Goal: Task Accomplishment & Management: Use online tool/utility

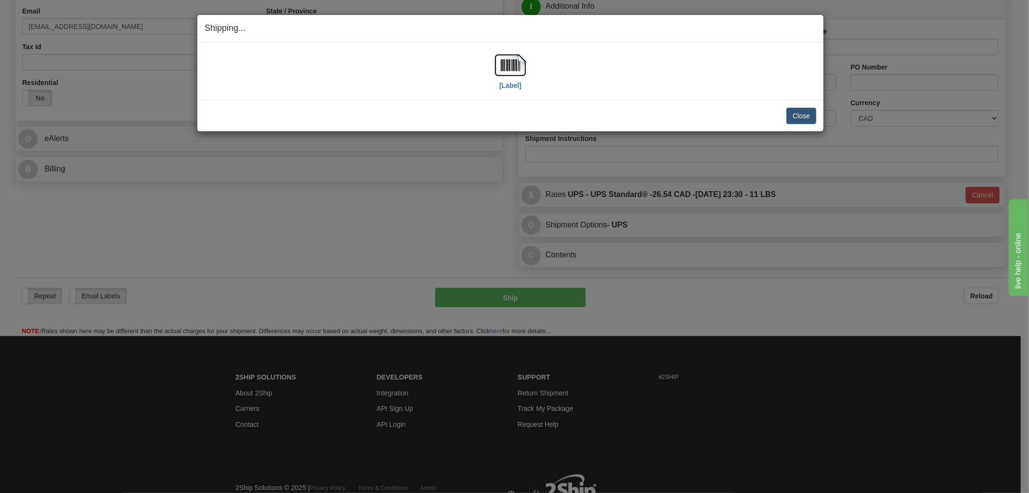
click at [312, 217] on div "Shipping... Your SHIPMENT will EXPIRE in [Label] IMPORTANT NOTICE Embassy / Con…" at bounding box center [514, 246] width 1029 height 493
click at [716, 99] on div "[Label] IMPORTANT NOTICE Embassy / Consulate / Government Building / Hospital C…" at bounding box center [510, 70] width 626 height 57
click at [798, 114] on button "Close" at bounding box center [802, 116] width 30 height 16
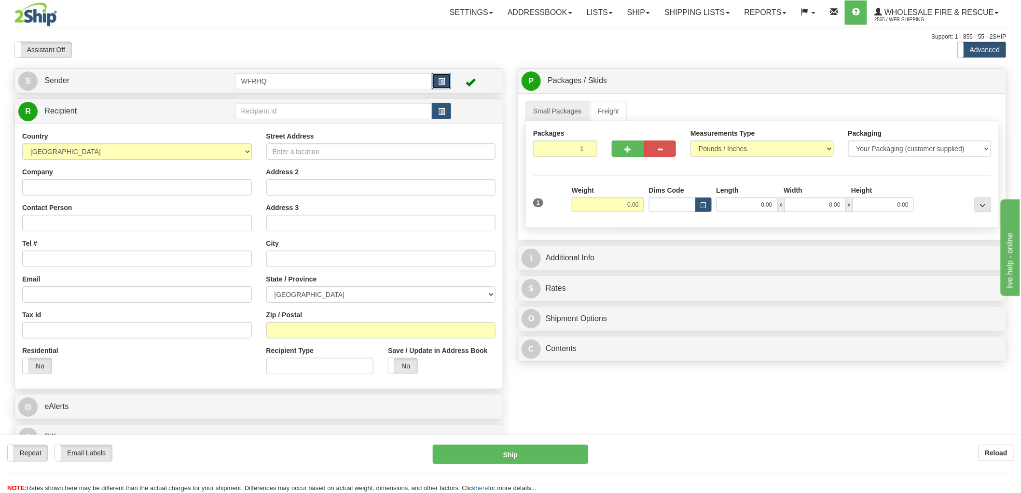
click at [447, 77] on button "button" at bounding box center [441, 81] width 19 height 16
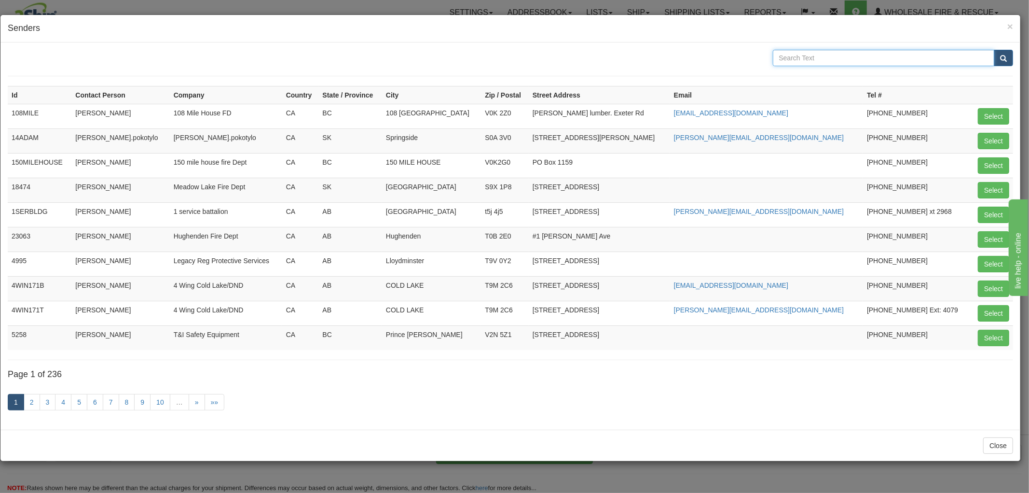
click at [821, 55] on input "text" at bounding box center [884, 58] width 222 height 16
click at [1014, 23] on div "× Senders" at bounding box center [510, 29] width 1020 height 28
click at [1011, 23] on span "×" at bounding box center [1011, 26] width 6 height 11
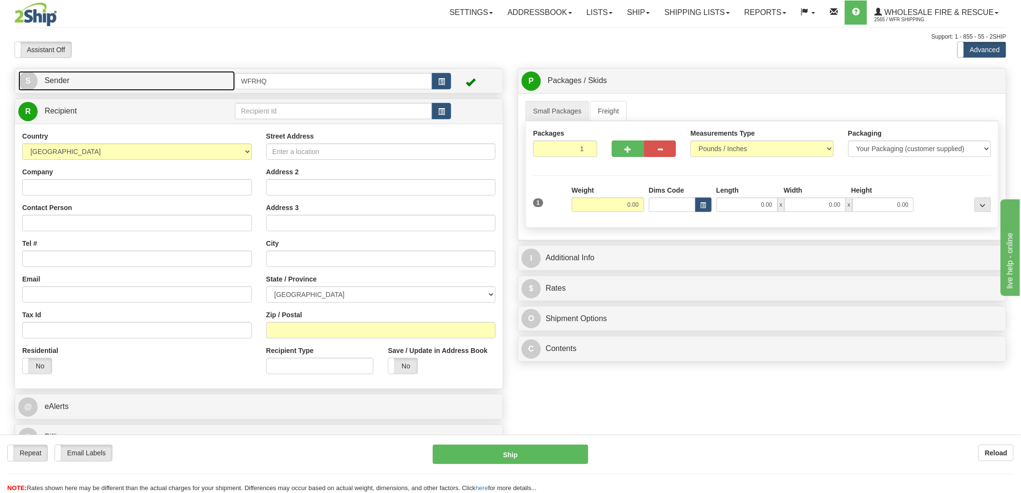
click at [187, 88] on link "S Sender" at bounding box center [126, 81] width 217 height 20
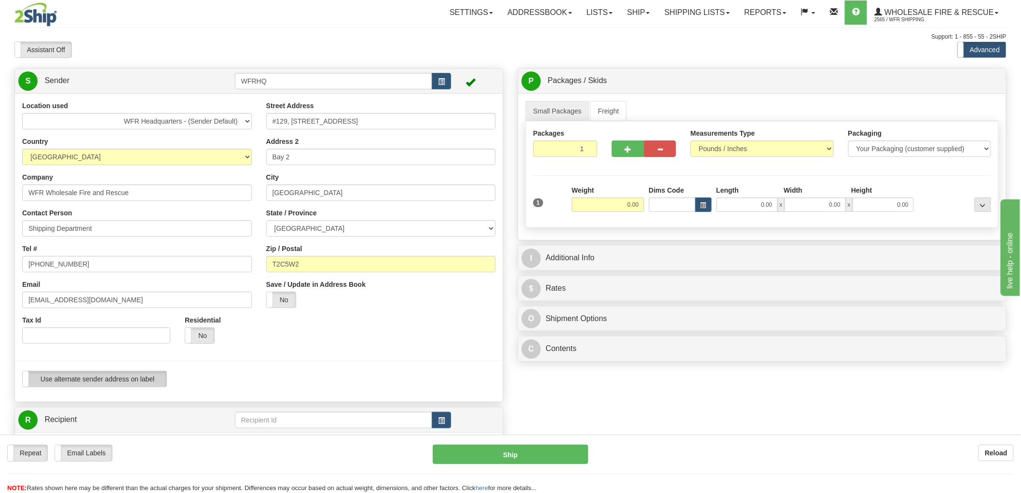
click at [114, 376] on label "Use alternate sender address on label" at bounding box center [95, 378] width 144 height 15
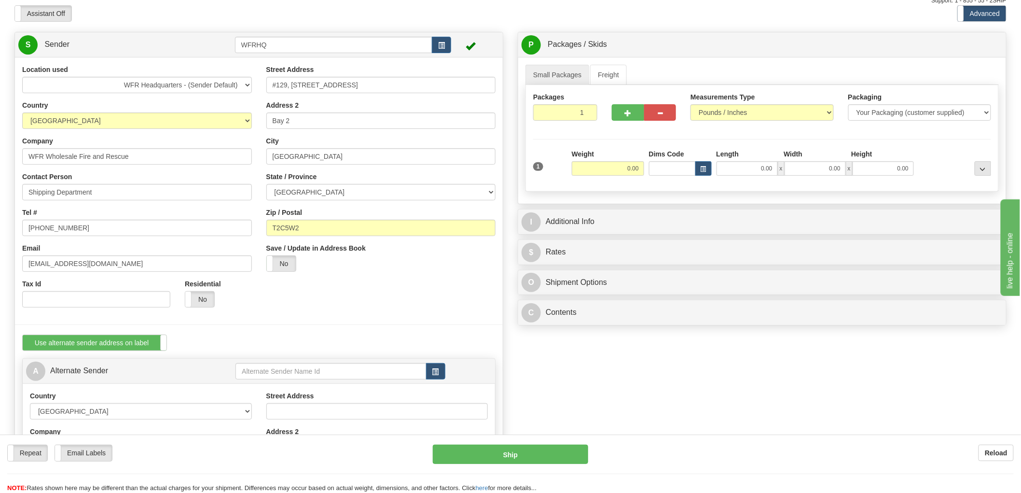
scroll to position [107, 0]
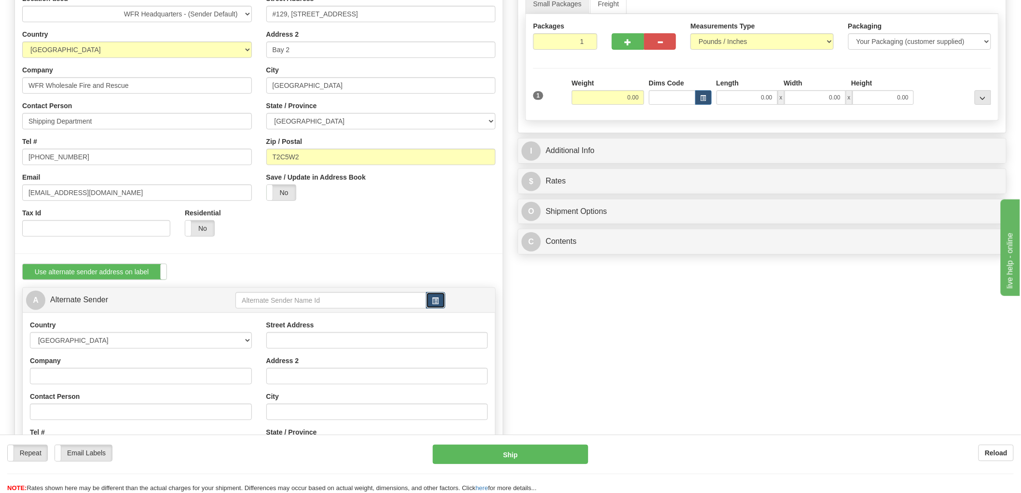
click at [432, 303] on span "button" at bounding box center [435, 301] width 7 height 6
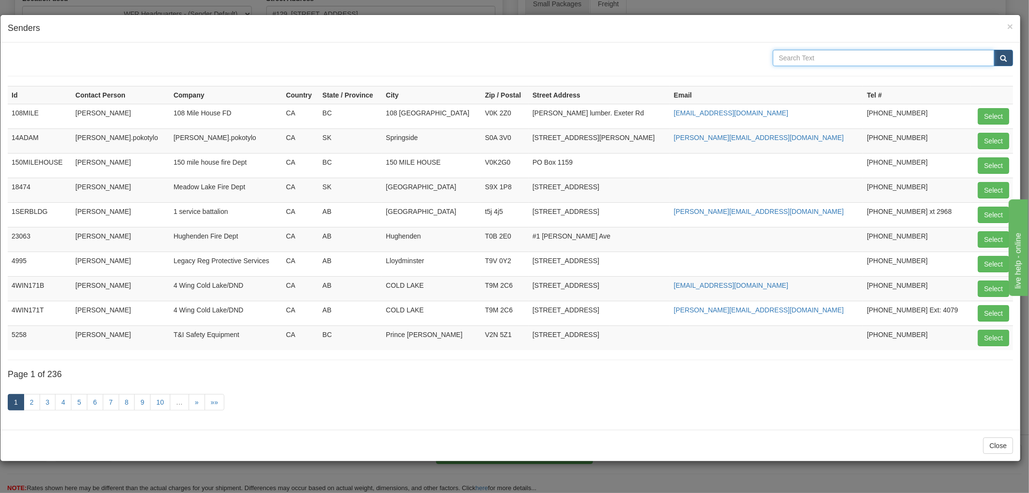
click at [838, 52] on input "text" at bounding box center [884, 58] width 222 height 16
type input "[PERSON_NAME]"
click at [994, 50] on button "submit" at bounding box center [1003, 58] width 19 height 16
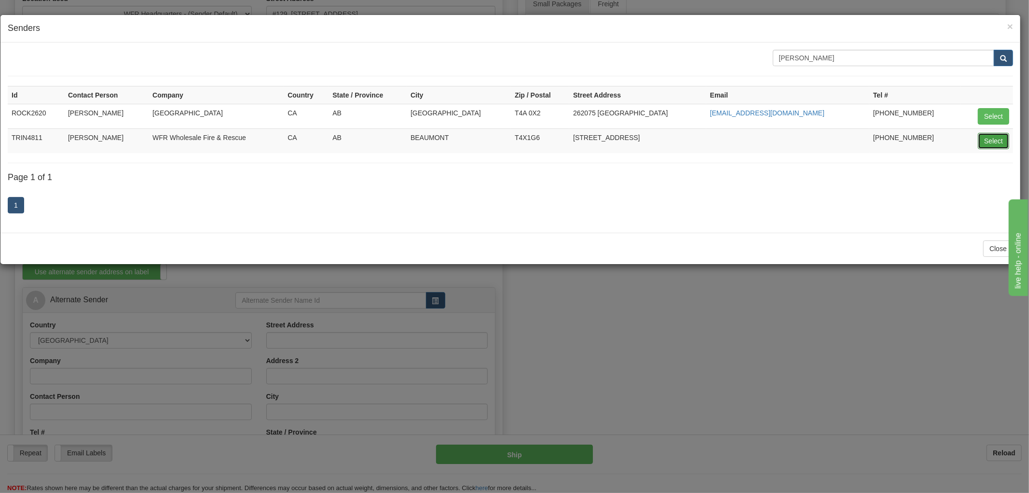
click at [998, 139] on button "Select" at bounding box center [993, 141] width 31 height 16
type input "TRIN4811"
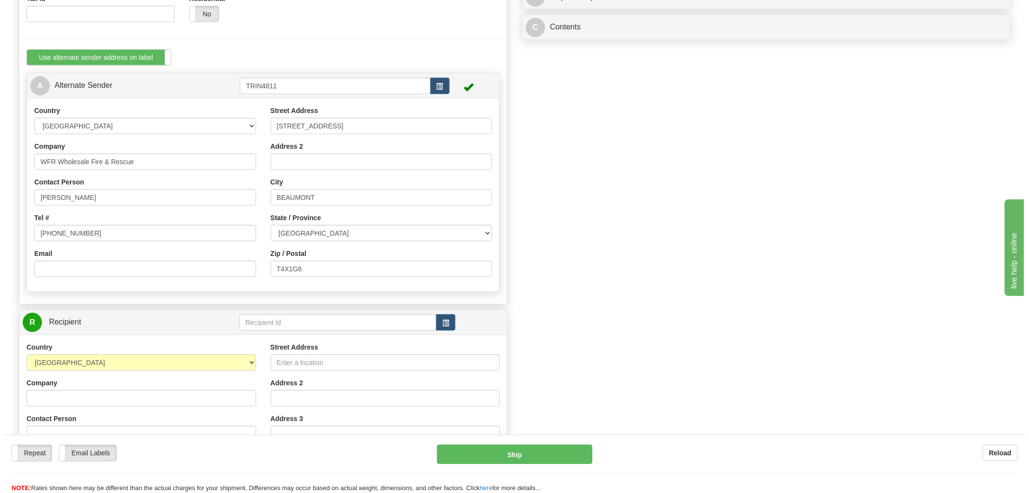
scroll to position [429, 0]
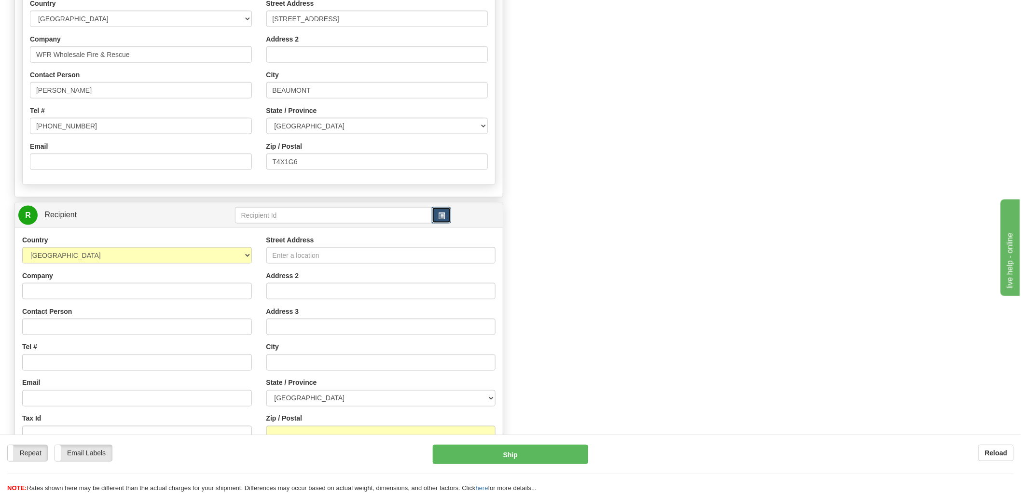
click at [446, 214] on button "button" at bounding box center [441, 215] width 19 height 16
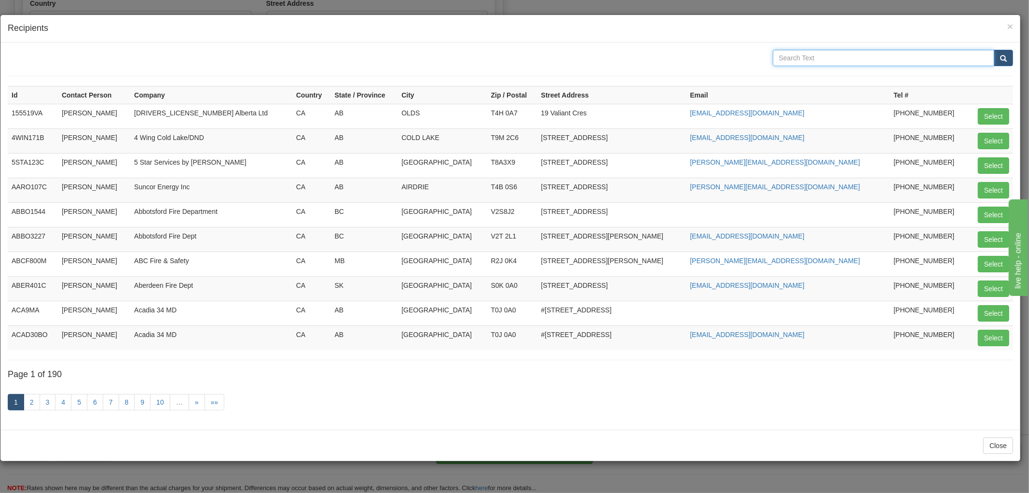
click at [840, 59] on input "text" at bounding box center [884, 58] width 222 height 16
type input "wfr"
click at [994, 50] on button "submit" at bounding box center [1003, 58] width 19 height 16
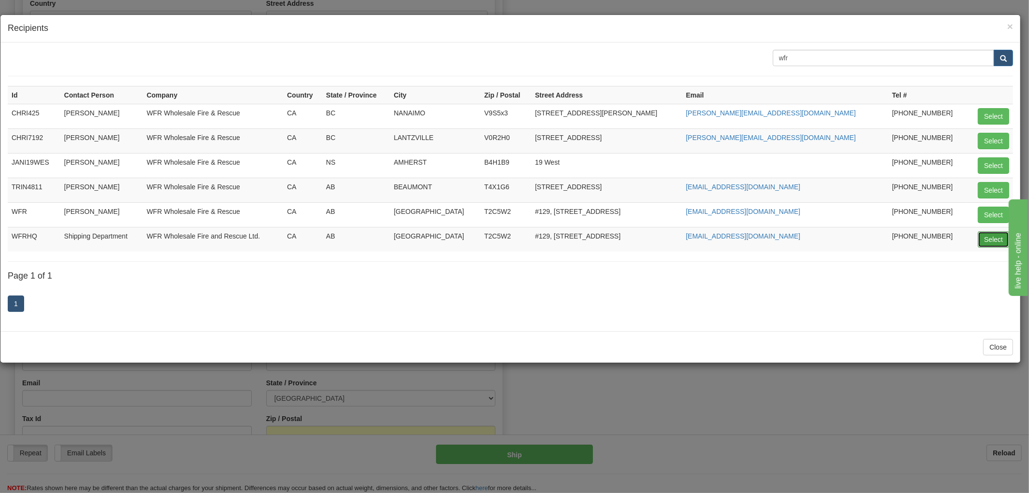
click at [992, 239] on button "Select" at bounding box center [993, 239] width 31 height 16
type input "WFRHQ"
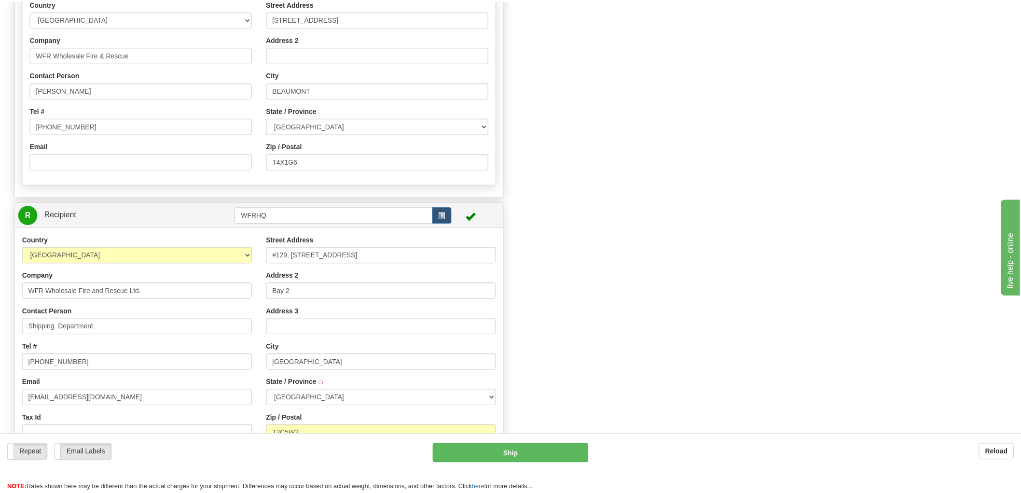
scroll to position [0, 0]
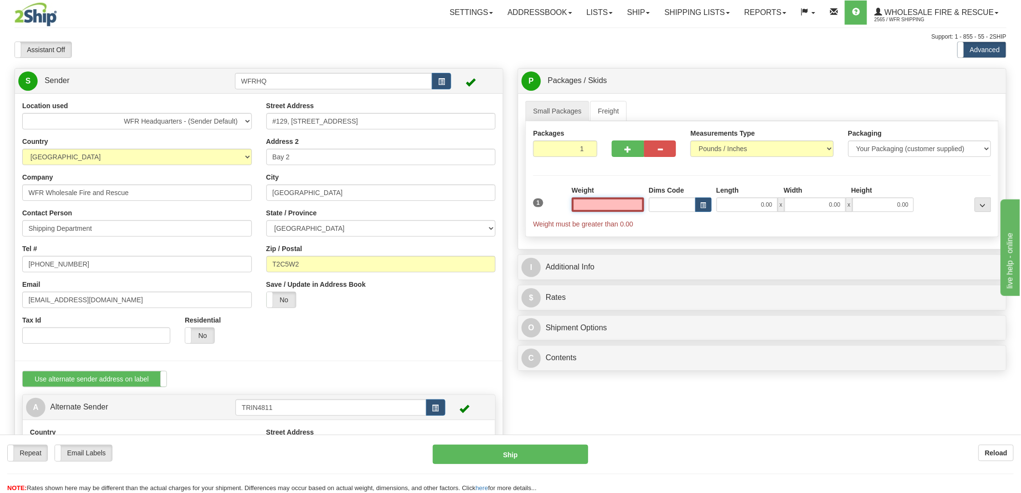
type input "[GEOGRAPHIC_DATA]"
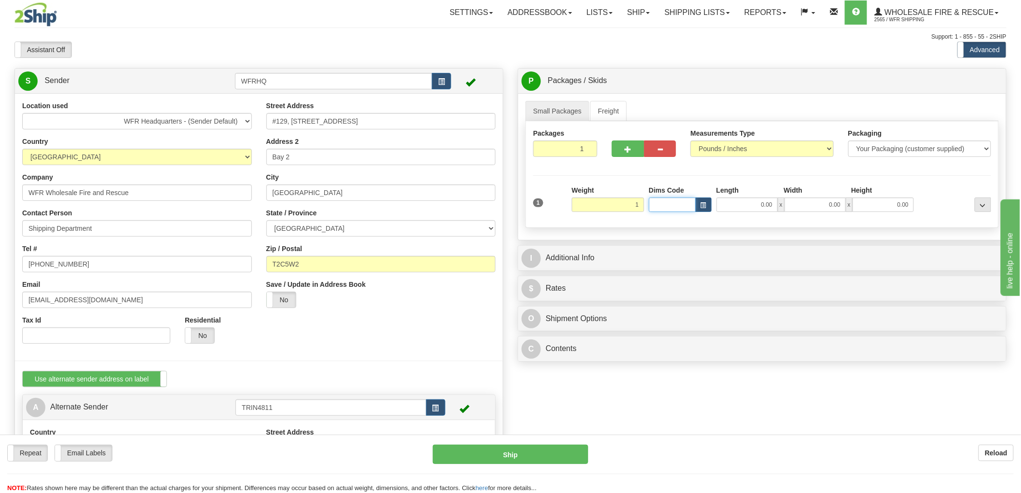
type input "1.00"
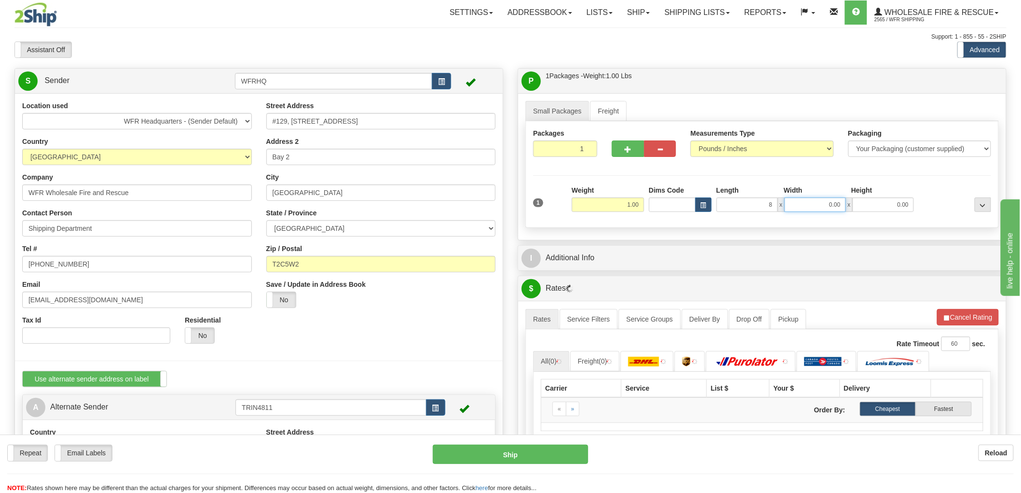
type input "8.00"
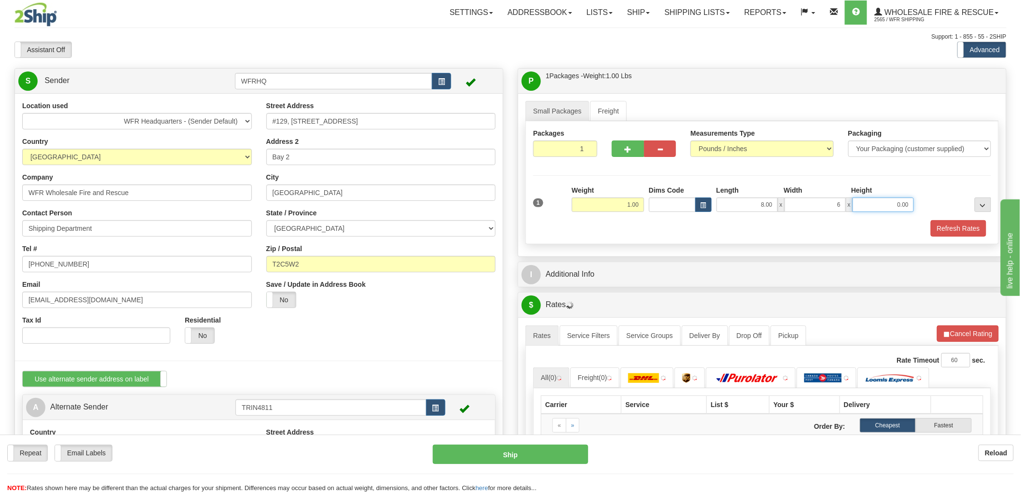
type input "6.00"
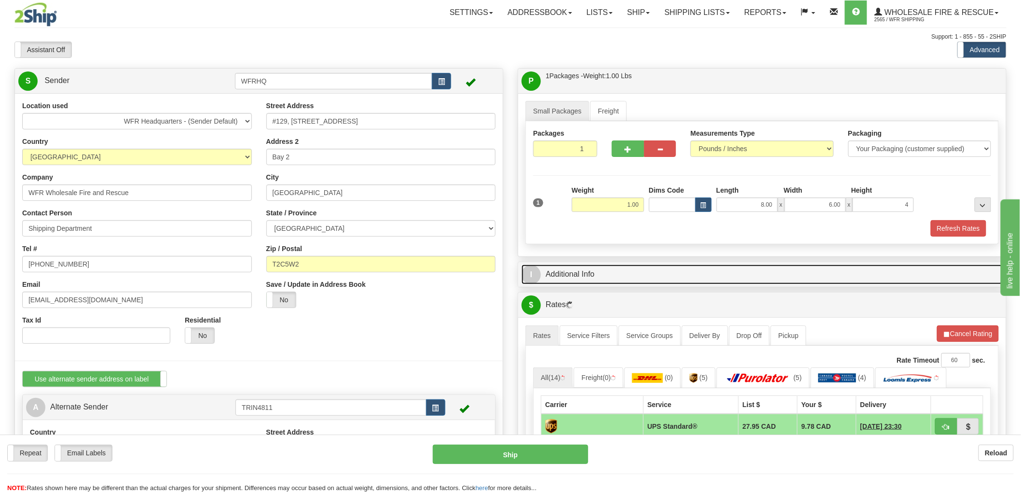
type input "4.00"
click at [587, 270] on link "I Additional Info" at bounding box center [762, 274] width 481 height 20
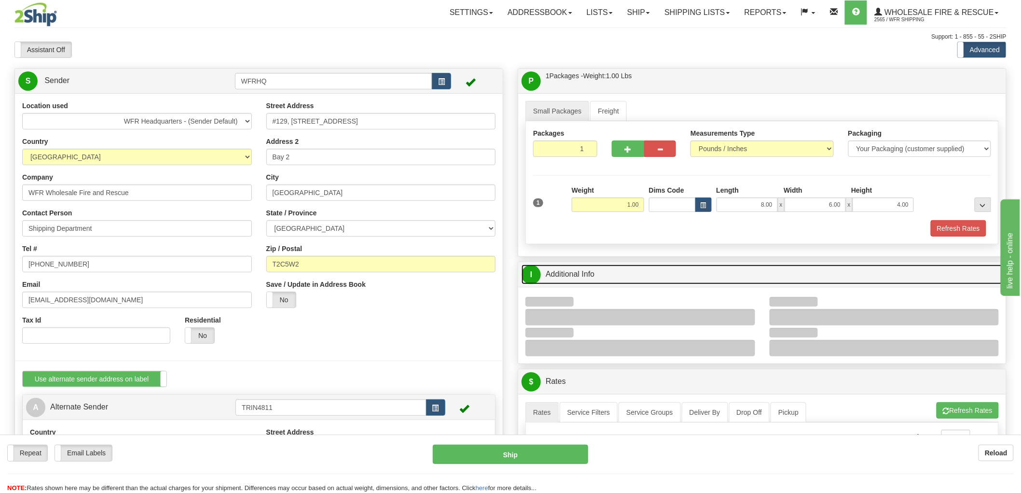
scroll to position [107, 0]
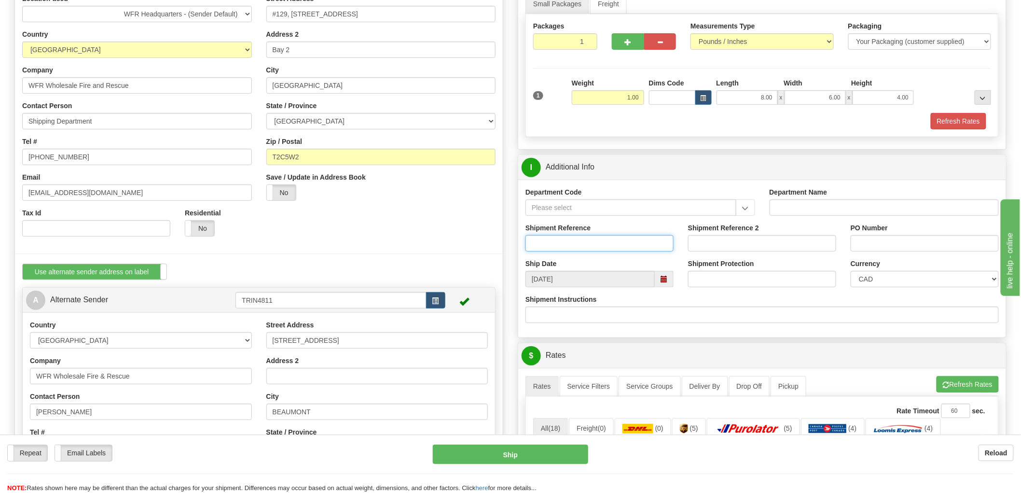
click at [591, 244] on input "Shipment Reference" at bounding box center [600, 243] width 148 height 16
type input "RMA/2025/00200"
click at [888, 245] on input "PO Number" at bounding box center [925, 243] width 148 height 16
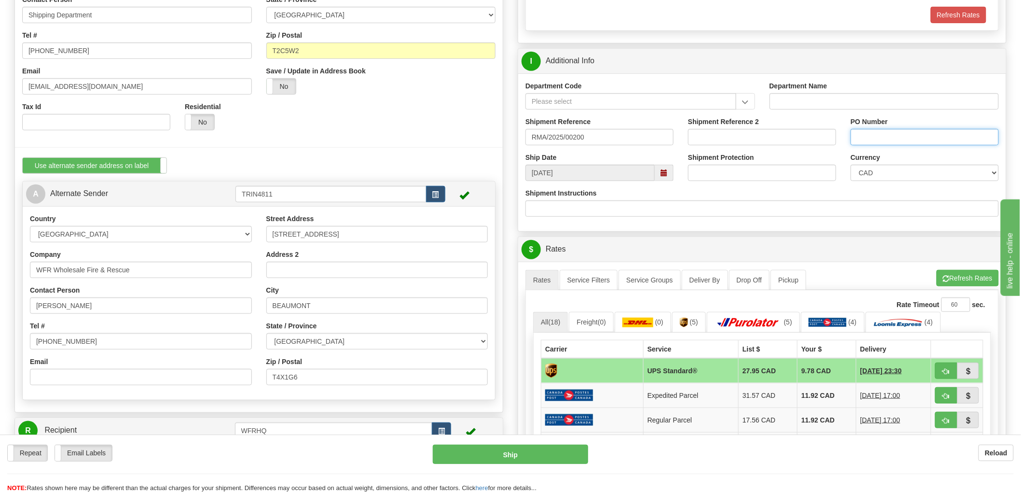
scroll to position [214, 0]
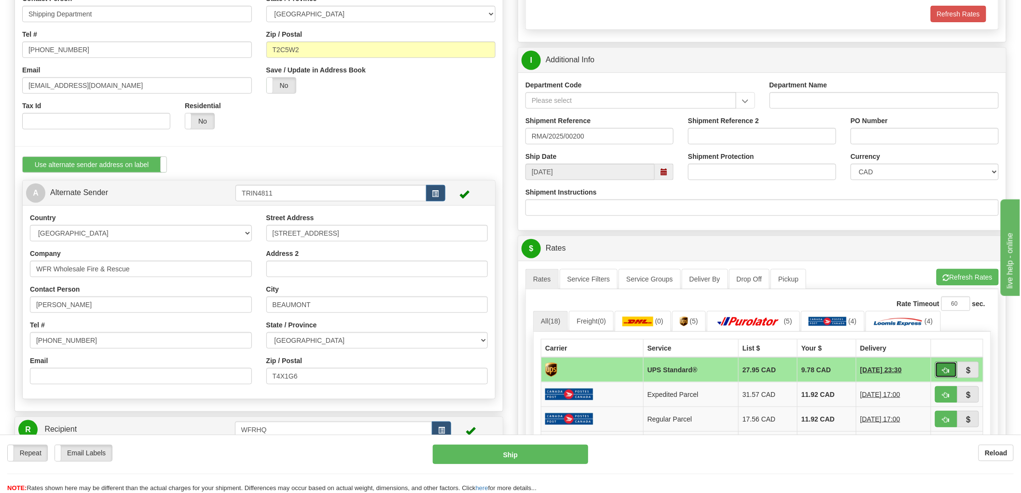
click at [952, 371] on button "button" at bounding box center [946, 369] width 22 height 16
type input "11"
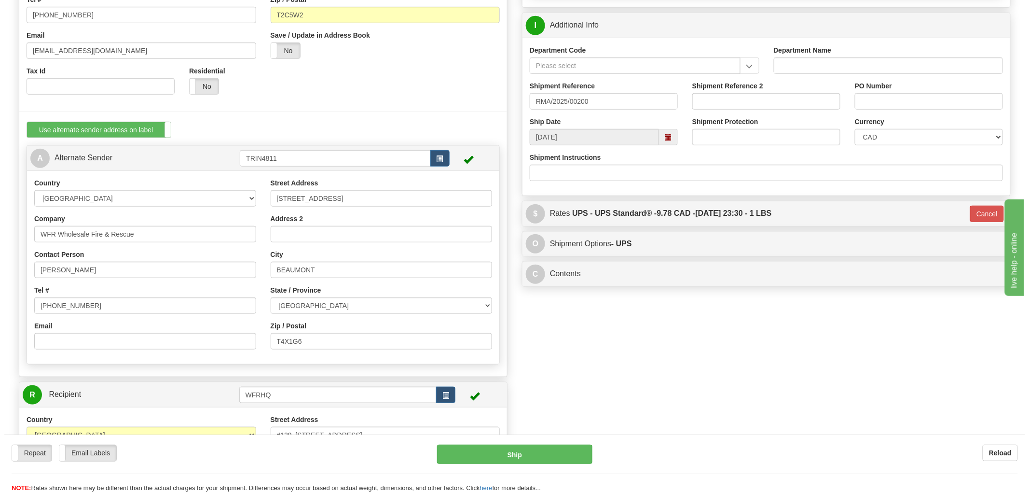
scroll to position [268, 0]
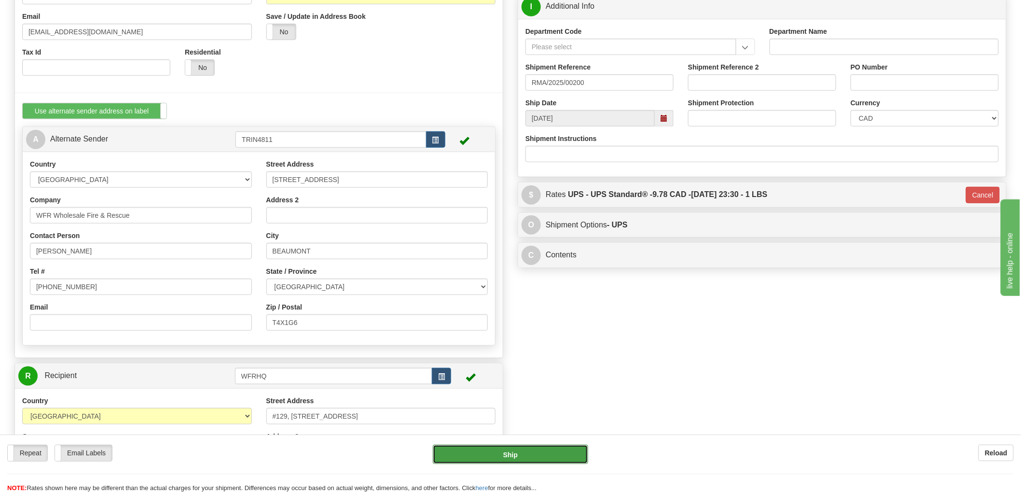
click at [541, 455] on button "Ship" at bounding box center [511, 453] width 156 height 19
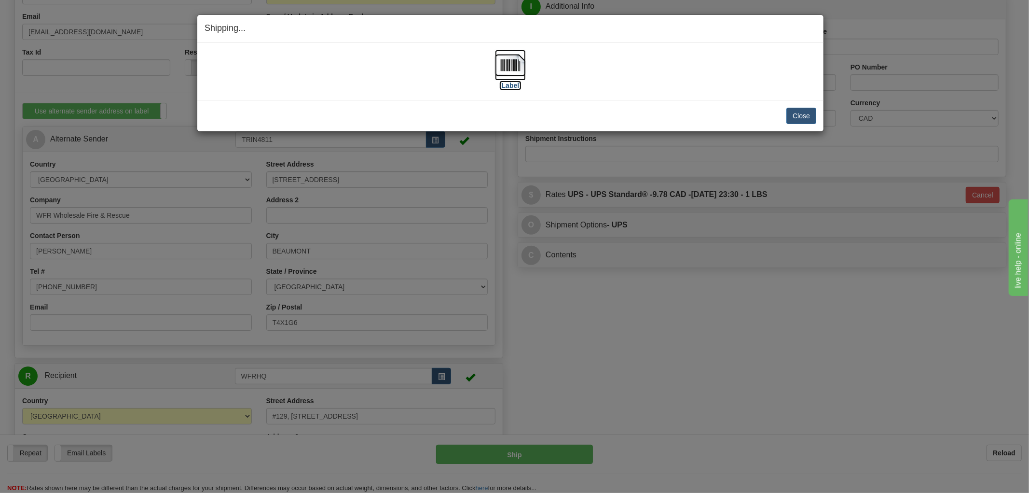
click at [504, 64] on img at bounding box center [510, 65] width 31 height 31
click at [644, 88] on div "[Label]" at bounding box center [511, 71] width 612 height 43
click at [804, 113] on button "Close" at bounding box center [802, 116] width 30 height 16
